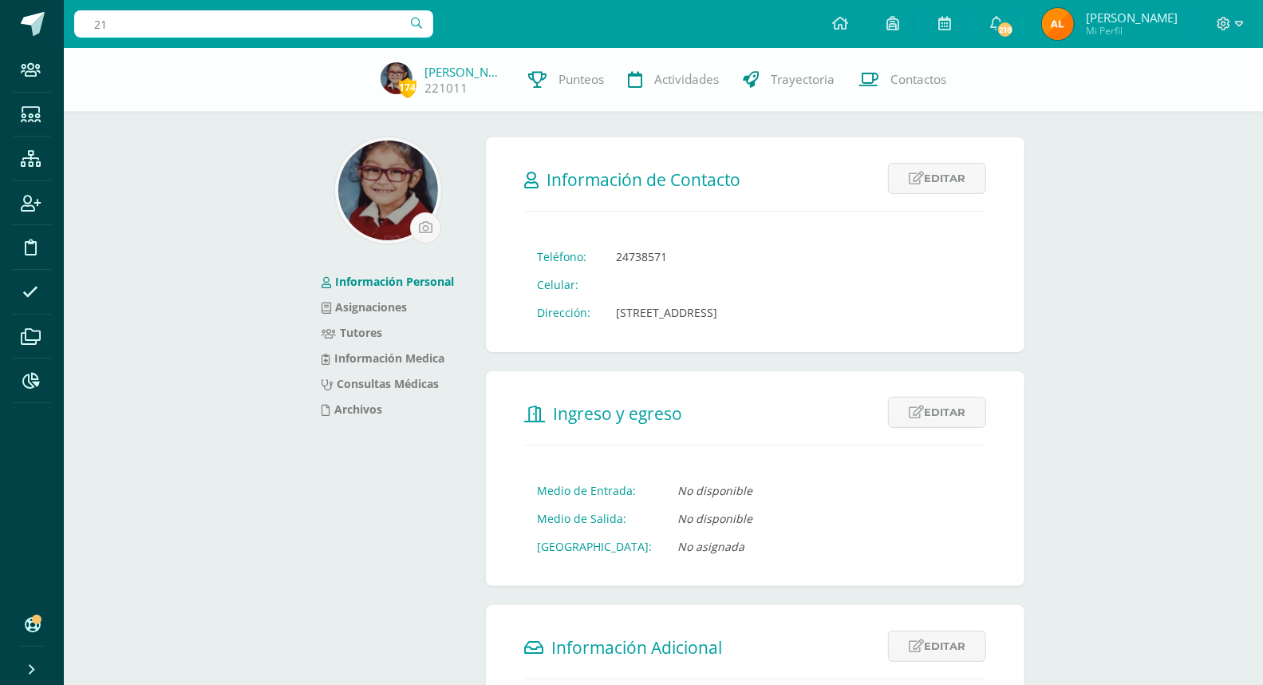
type input "2"
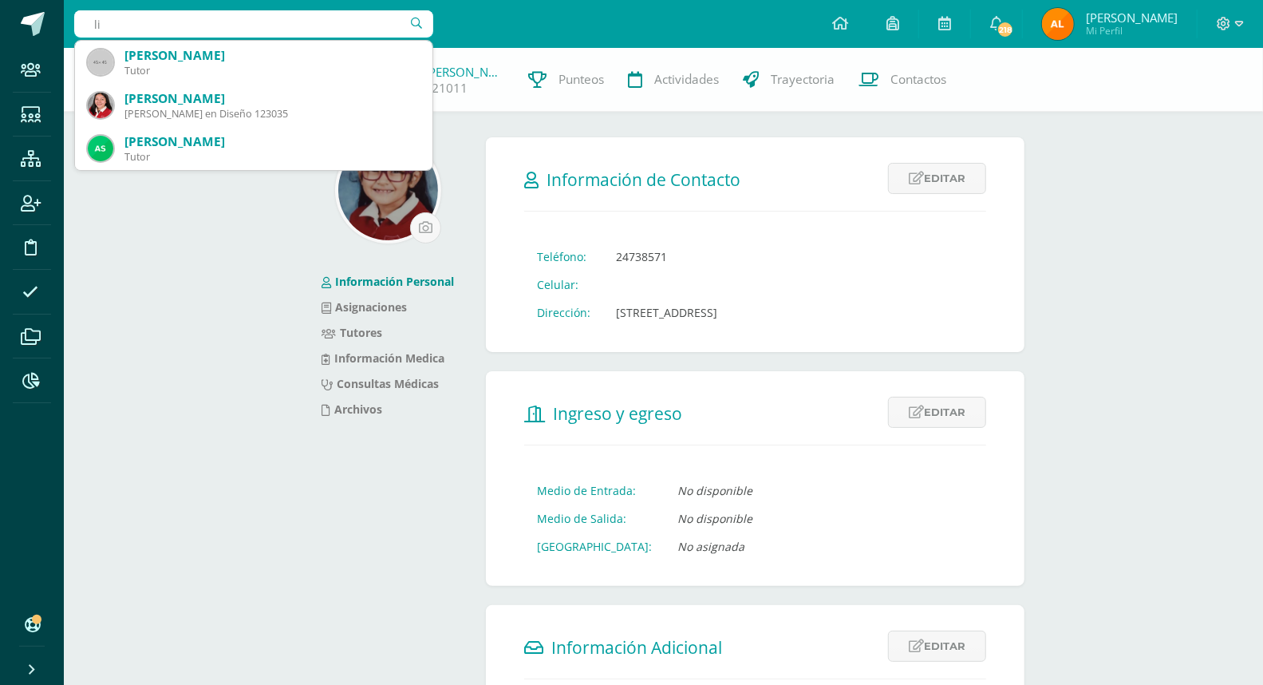
type input "l"
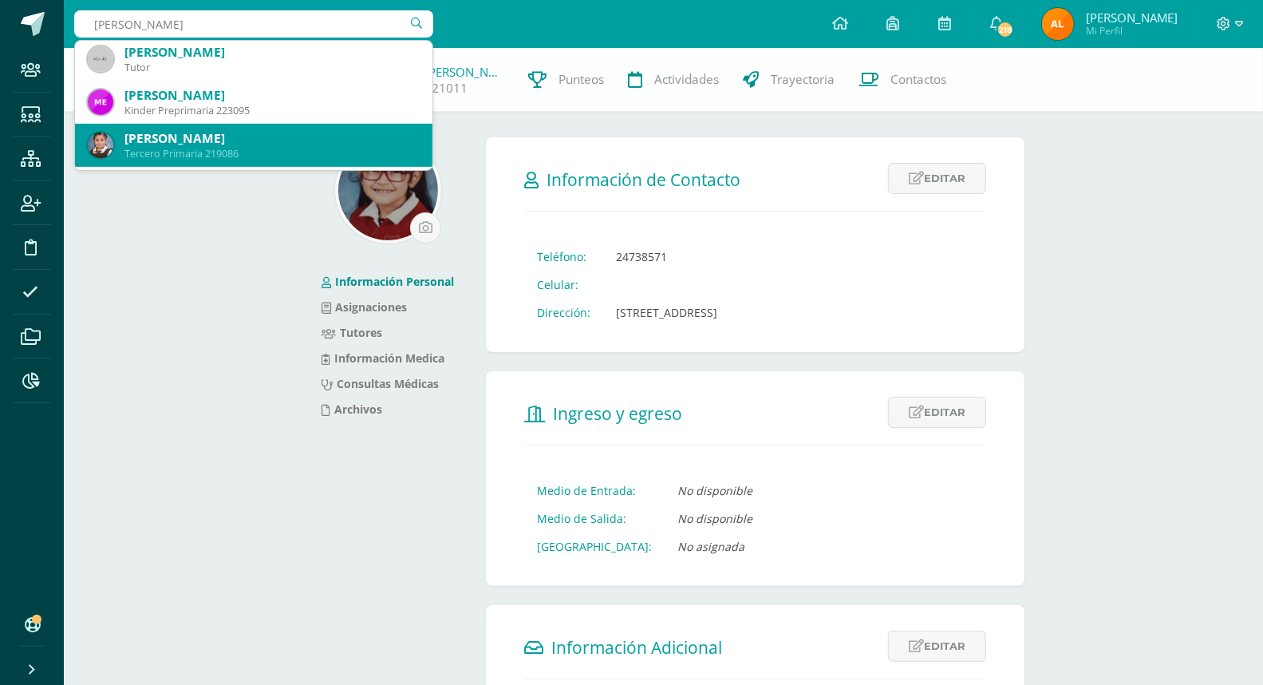
scroll to position [266, 0]
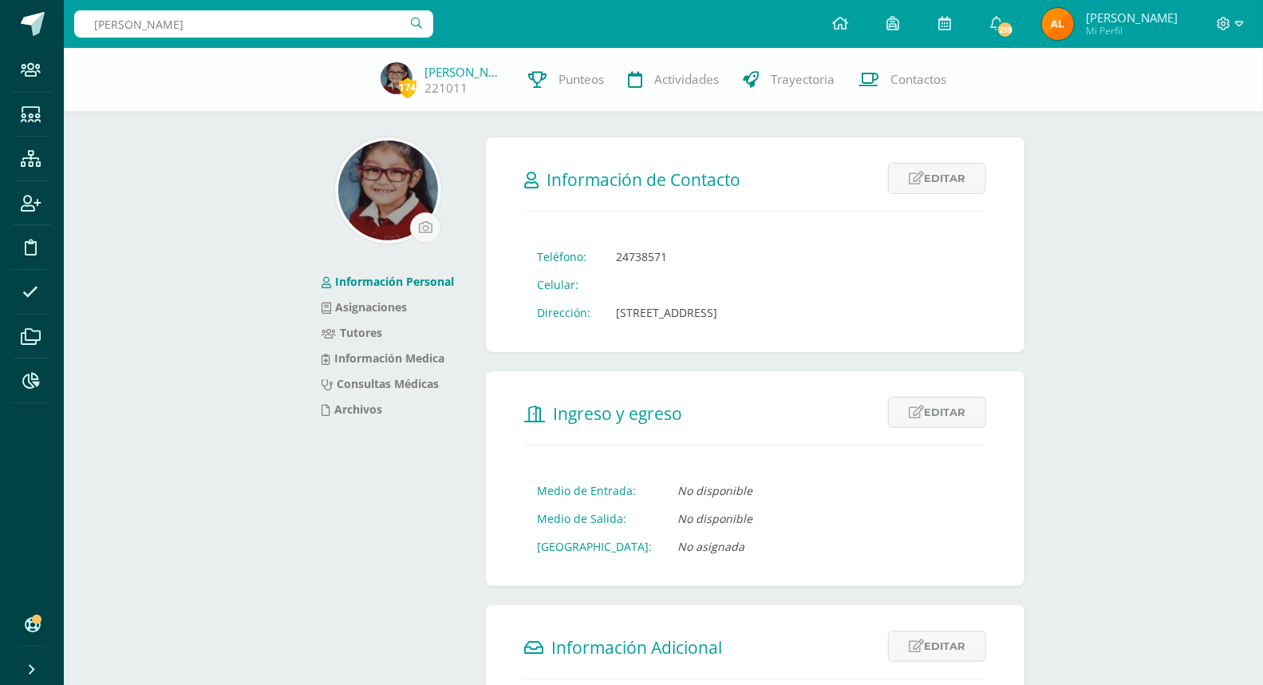
click at [246, 22] on input "elias chavez" at bounding box center [253, 23] width 359 height 27
type input "e"
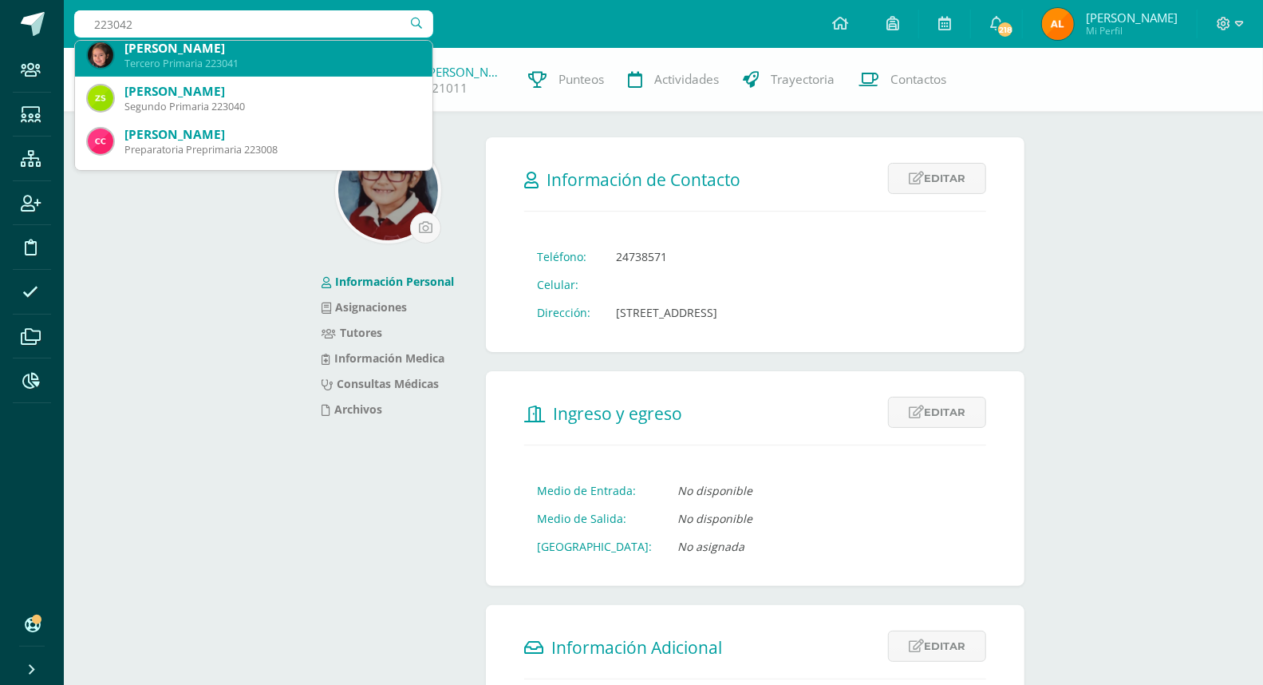
scroll to position [0, 0]
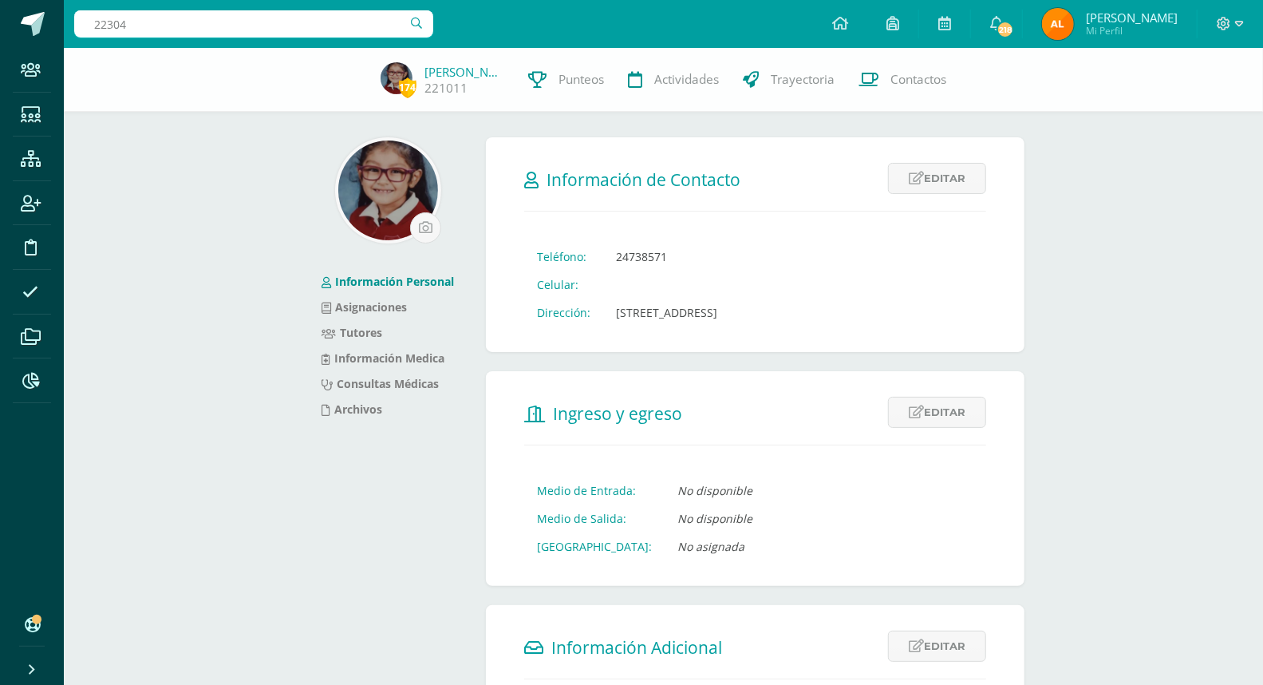
type input "223042"
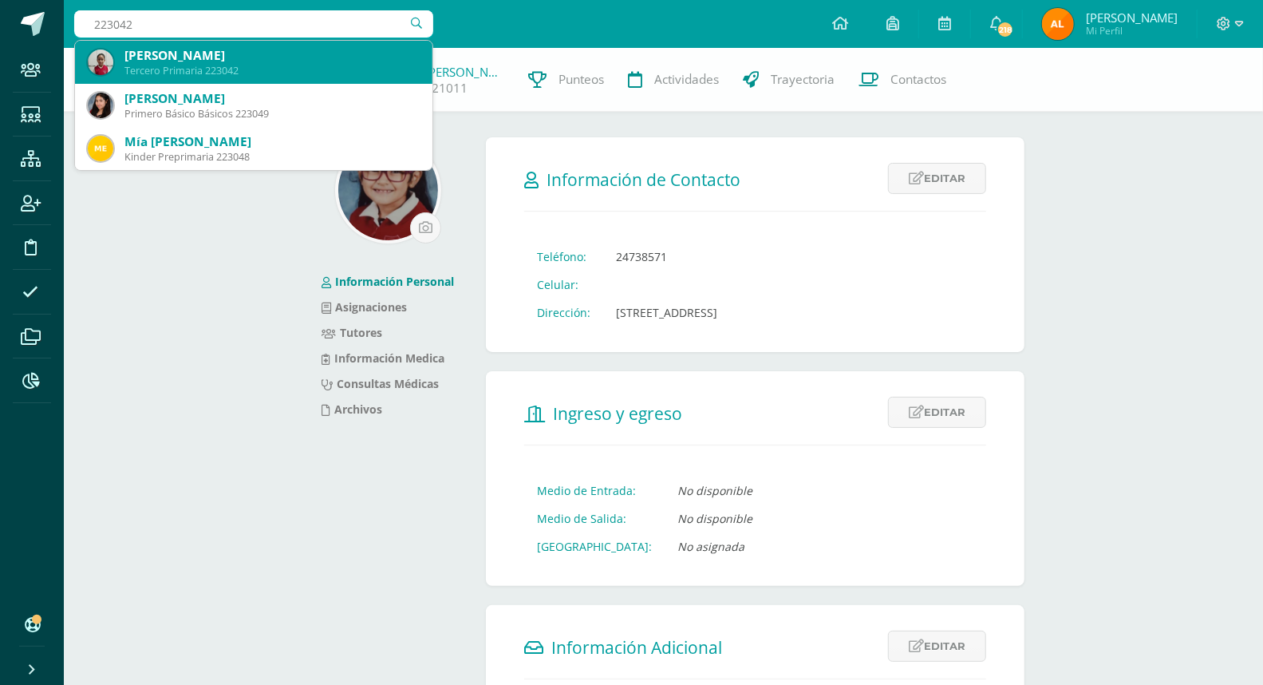
click at [255, 64] on div "Nicole Alejandra Castro Calmo" at bounding box center [271, 55] width 295 height 17
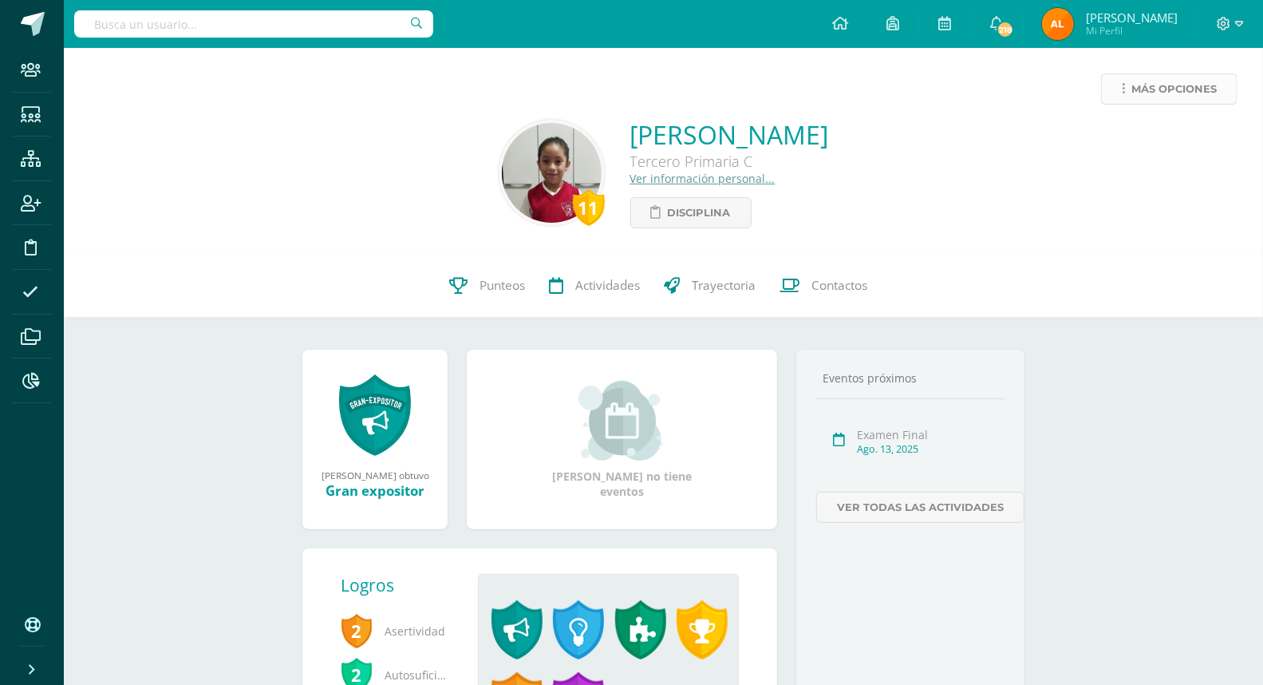
click at [1159, 82] on span "Más opciones" at bounding box center [1174, 89] width 85 height 30
click at [1143, 133] on link "Limitar acceso" at bounding box center [1138, 140] width 171 height 25
click at [341, 29] on input "text" at bounding box center [253, 23] width 359 height 27
type input "223053"
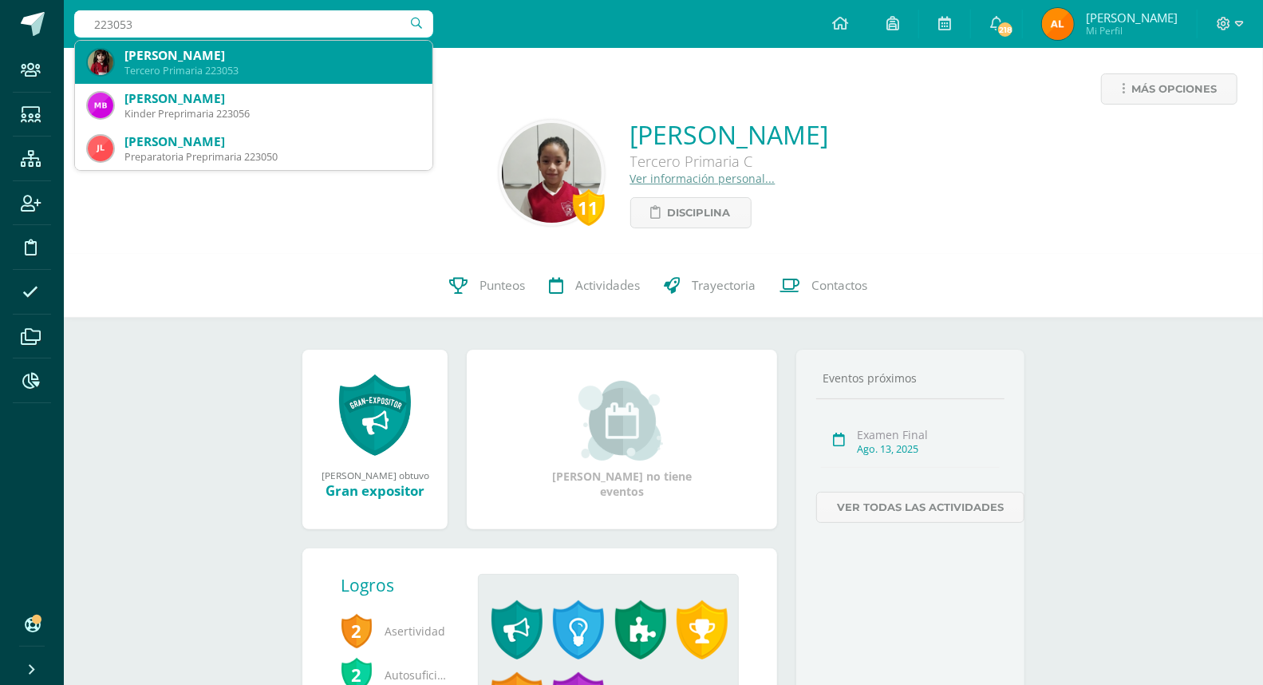
drag, startPoint x: 219, startPoint y: 68, endPoint x: 227, endPoint y: 64, distance: 8.9
click at [219, 66] on div "Tercero Primaria 223053" at bounding box center [271, 71] width 295 height 14
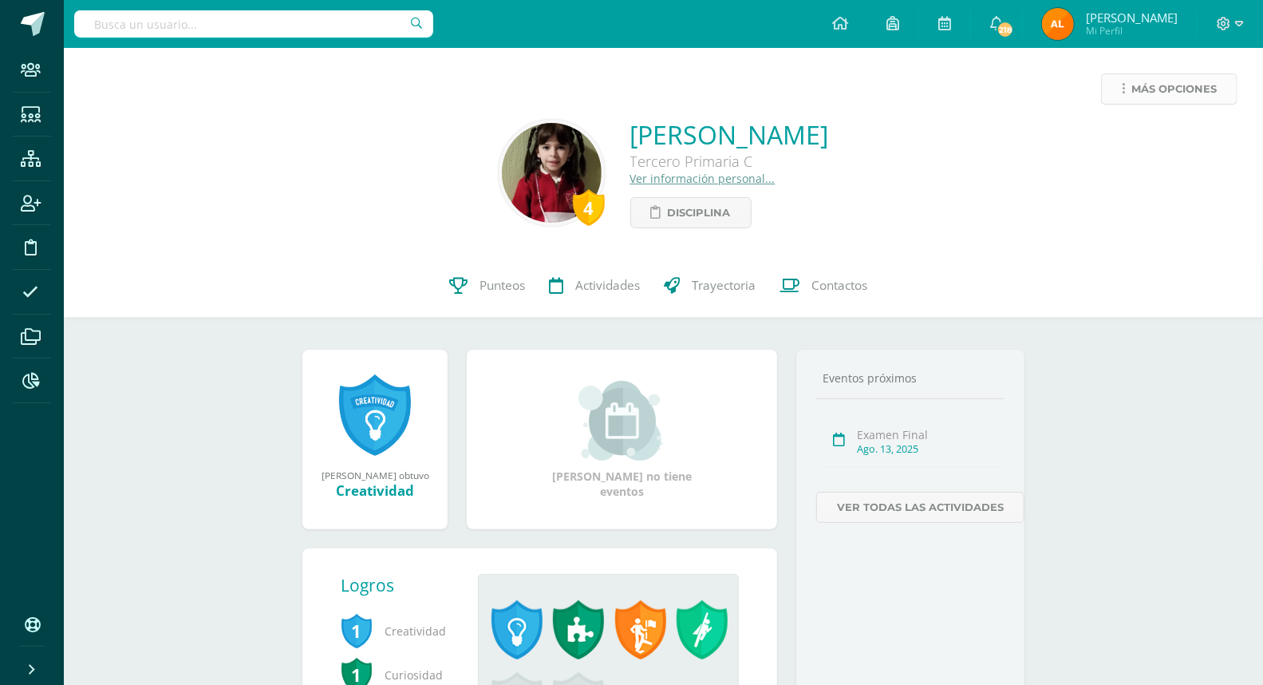
click at [1142, 83] on span "Más opciones" at bounding box center [1174, 89] width 85 height 30
click at [1125, 132] on link "Limitar acceso" at bounding box center [1138, 140] width 171 height 25
